Goal: Navigation & Orientation: Find specific page/section

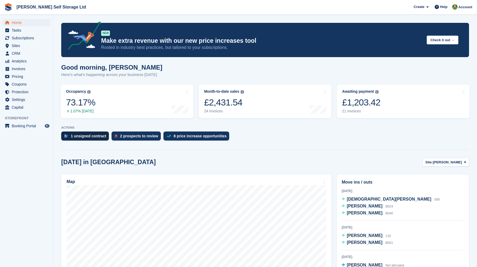
click at [99, 138] on div "1 unsigned contract" at bounding box center [88, 136] width 35 height 4
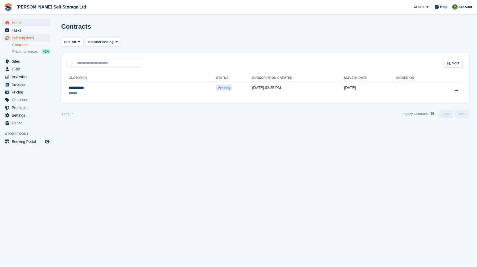
click at [24, 22] on span "Home" at bounding box center [28, 22] width 32 height 7
